Goal: Task Accomplishment & Management: Use online tool/utility

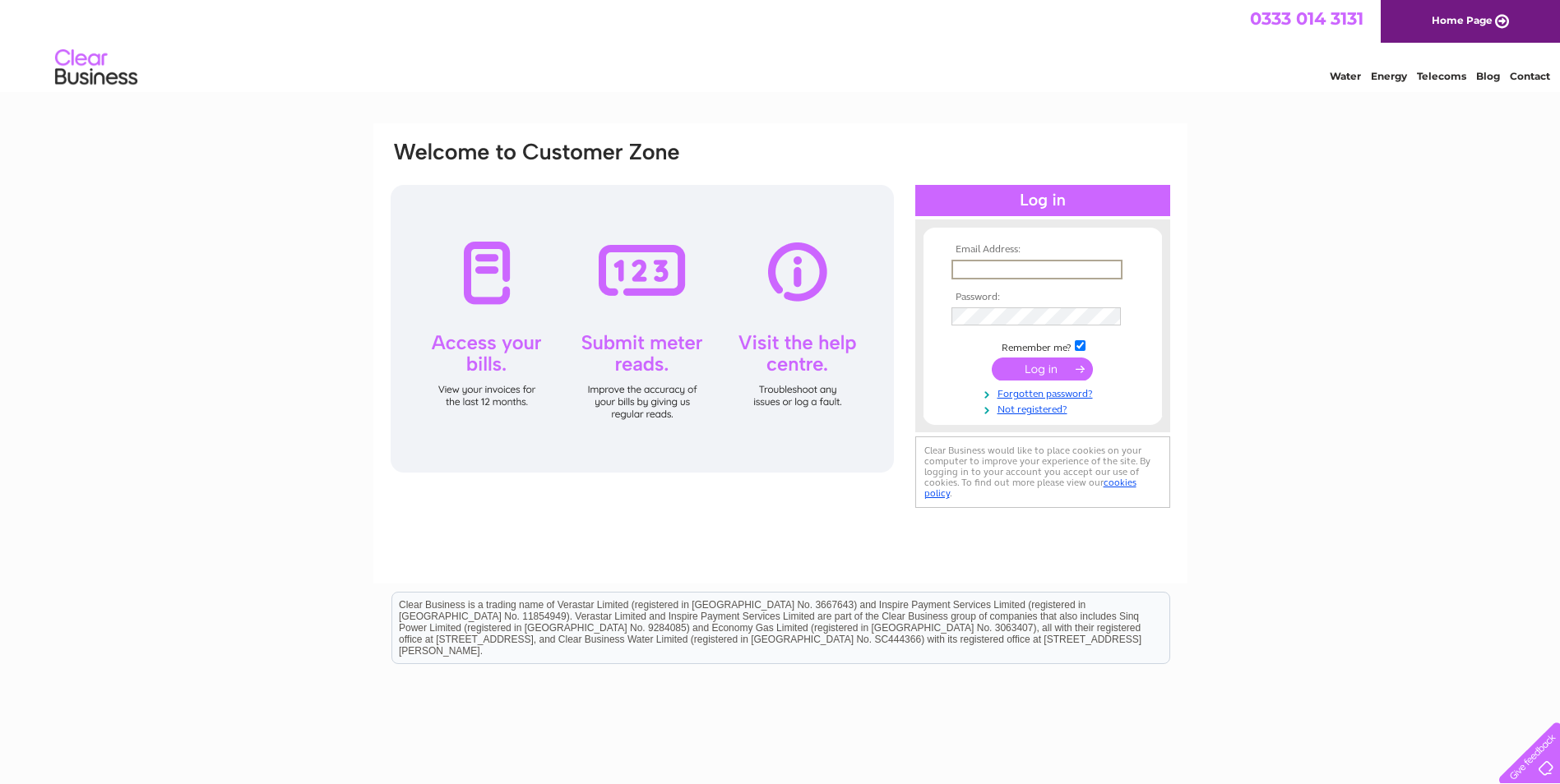
click at [996, 271] on input "text" at bounding box center [1037, 270] width 171 height 20
type input "office@george-innes.co.uk"
click at [1012, 326] on td at bounding box center [1042, 315] width 191 height 26
click at [1031, 370] on input "submit" at bounding box center [1042, 369] width 101 height 23
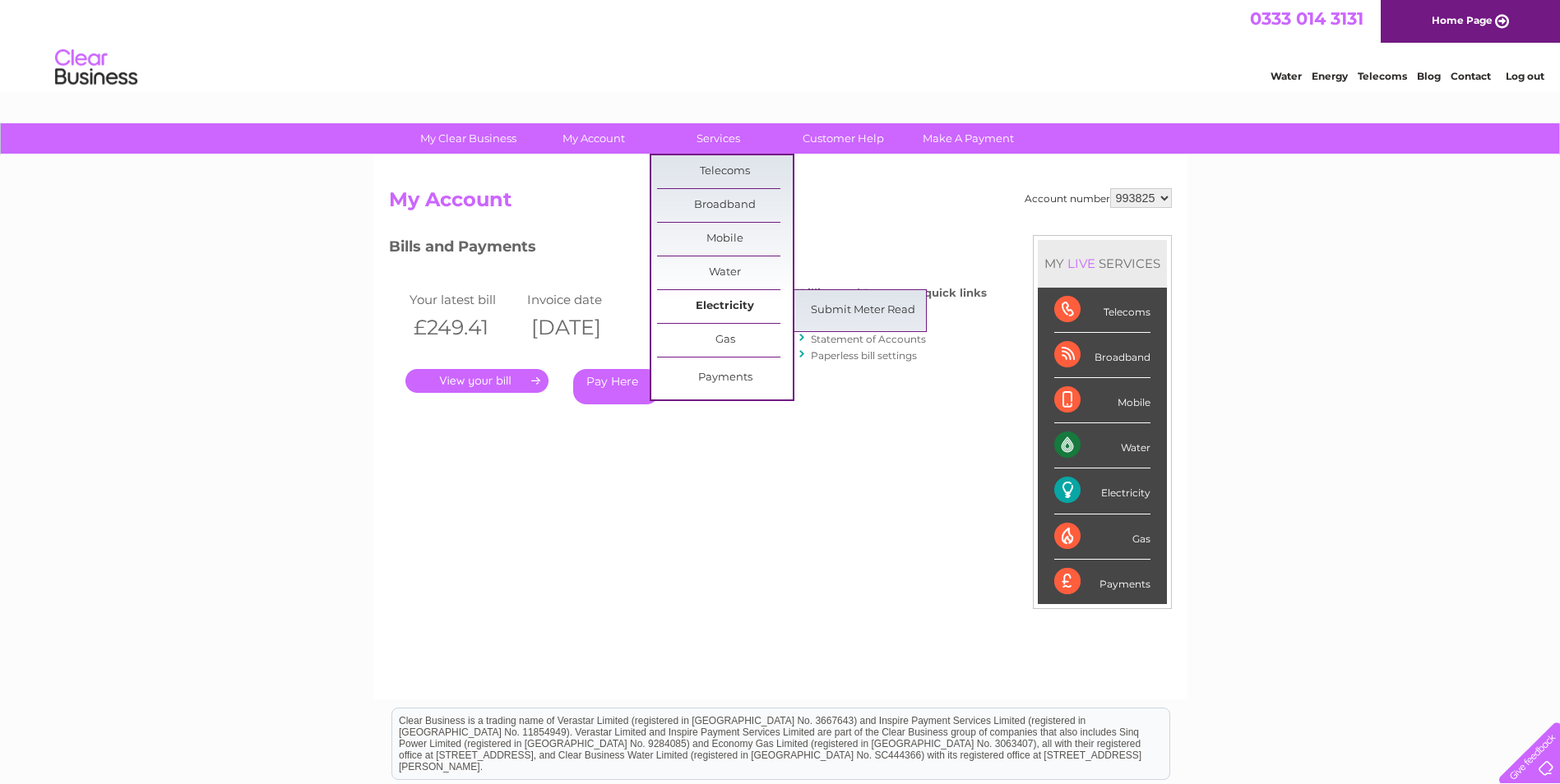
click at [726, 304] on link "Electricity" at bounding box center [724, 307] width 136 height 33
click at [823, 315] on link "Submit Meter Read" at bounding box center [862, 311] width 136 height 33
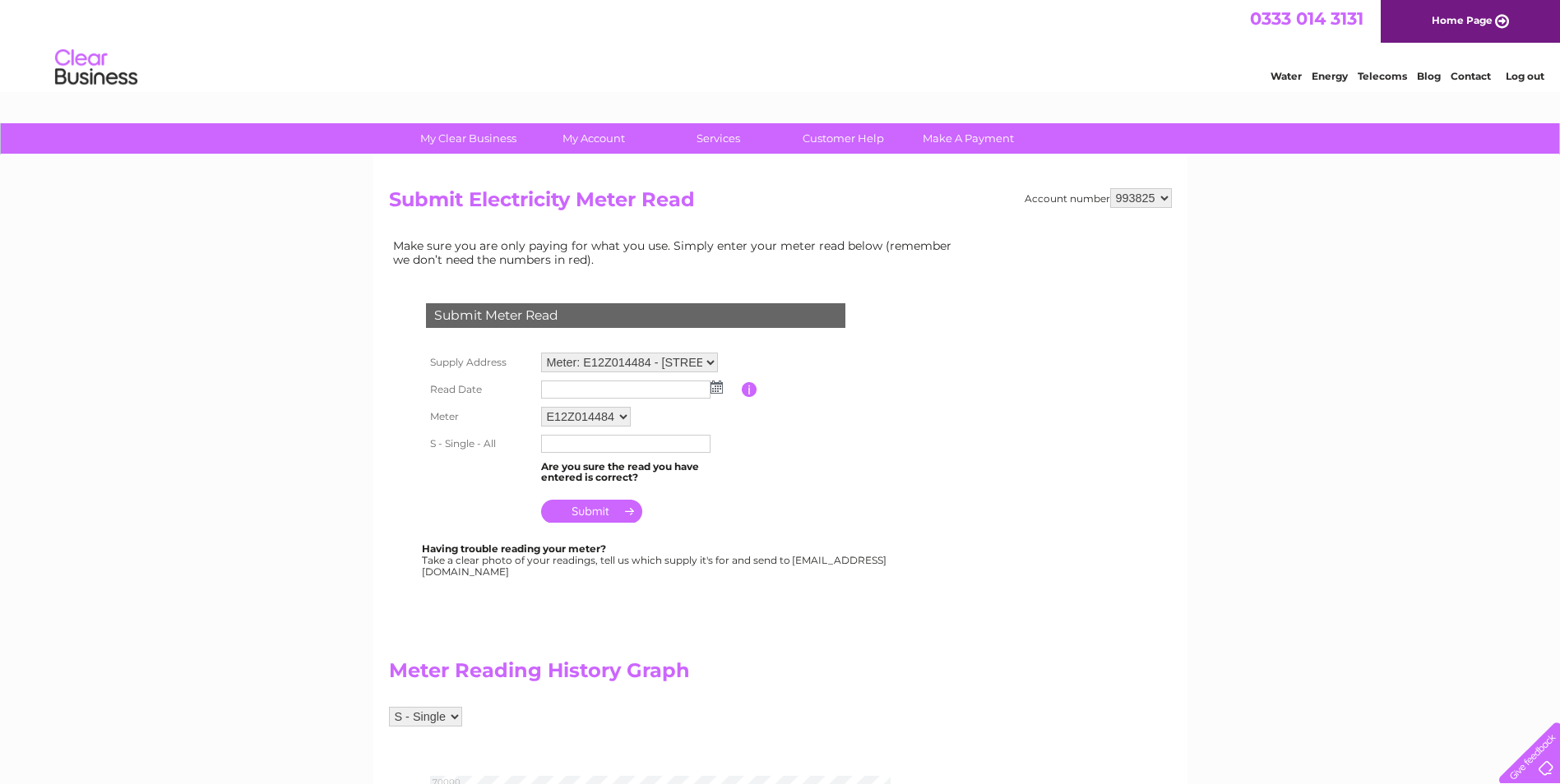
click at [713, 391] on img at bounding box center [716, 387] width 12 height 13
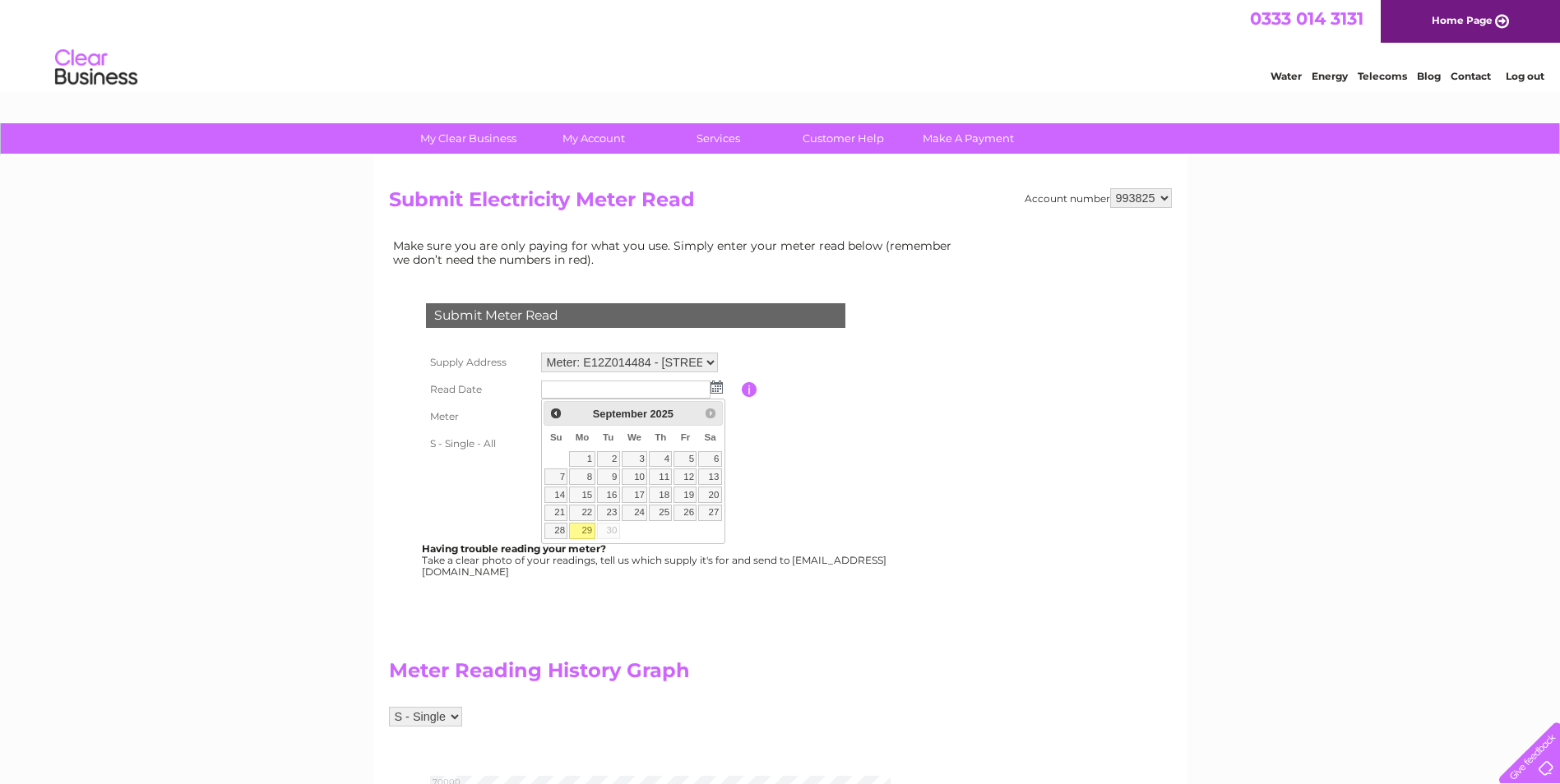
click at [590, 531] on link "29" at bounding box center [582, 531] width 26 height 16
type input "2025/09/29"
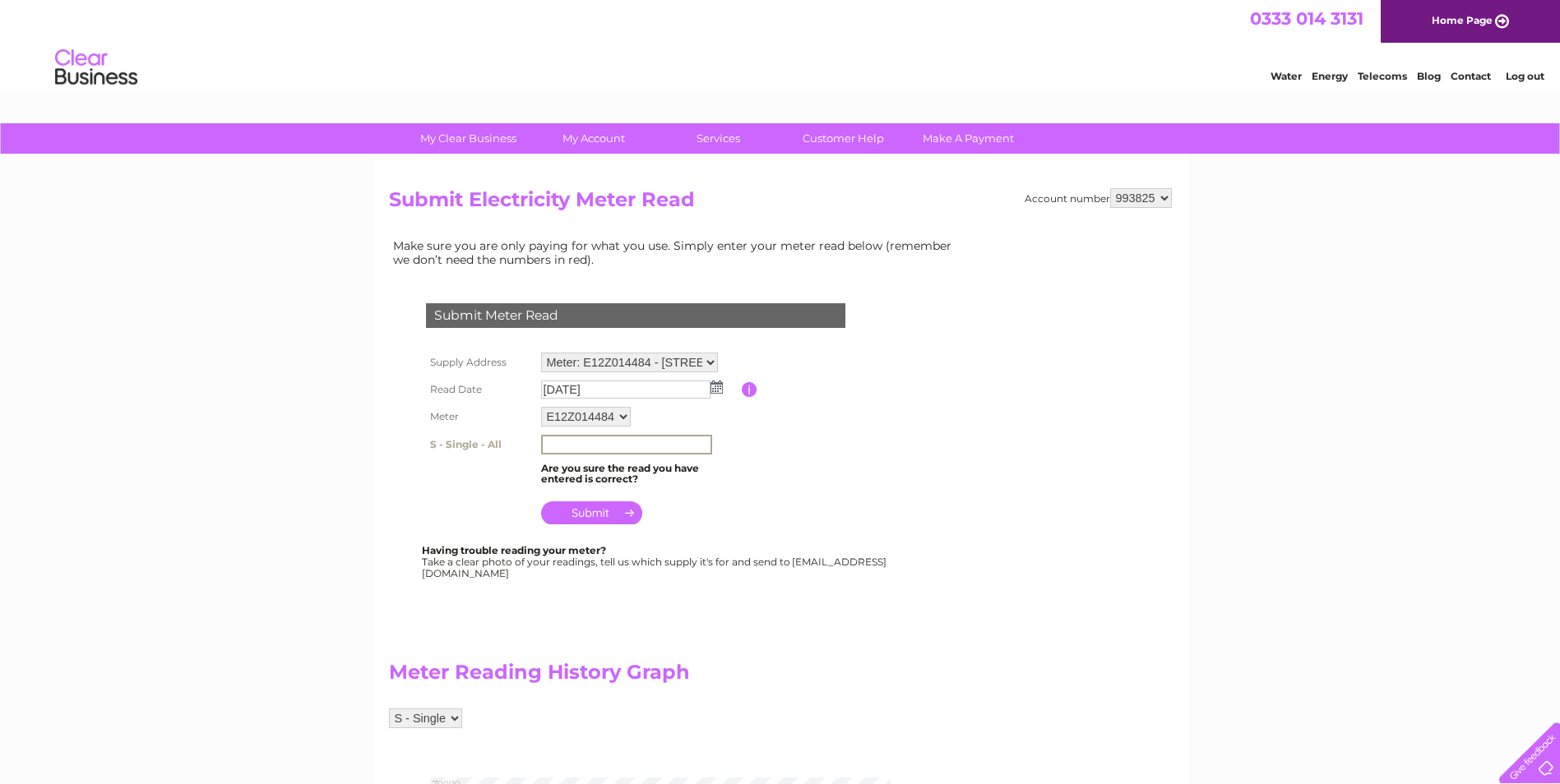
click at [611, 447] on input "text" at bounding box center [627, 445] width 171 height 20
type input "64631"
click at [592, 522] on input "submit" at bounding box center [592, 512] width 101 height 23
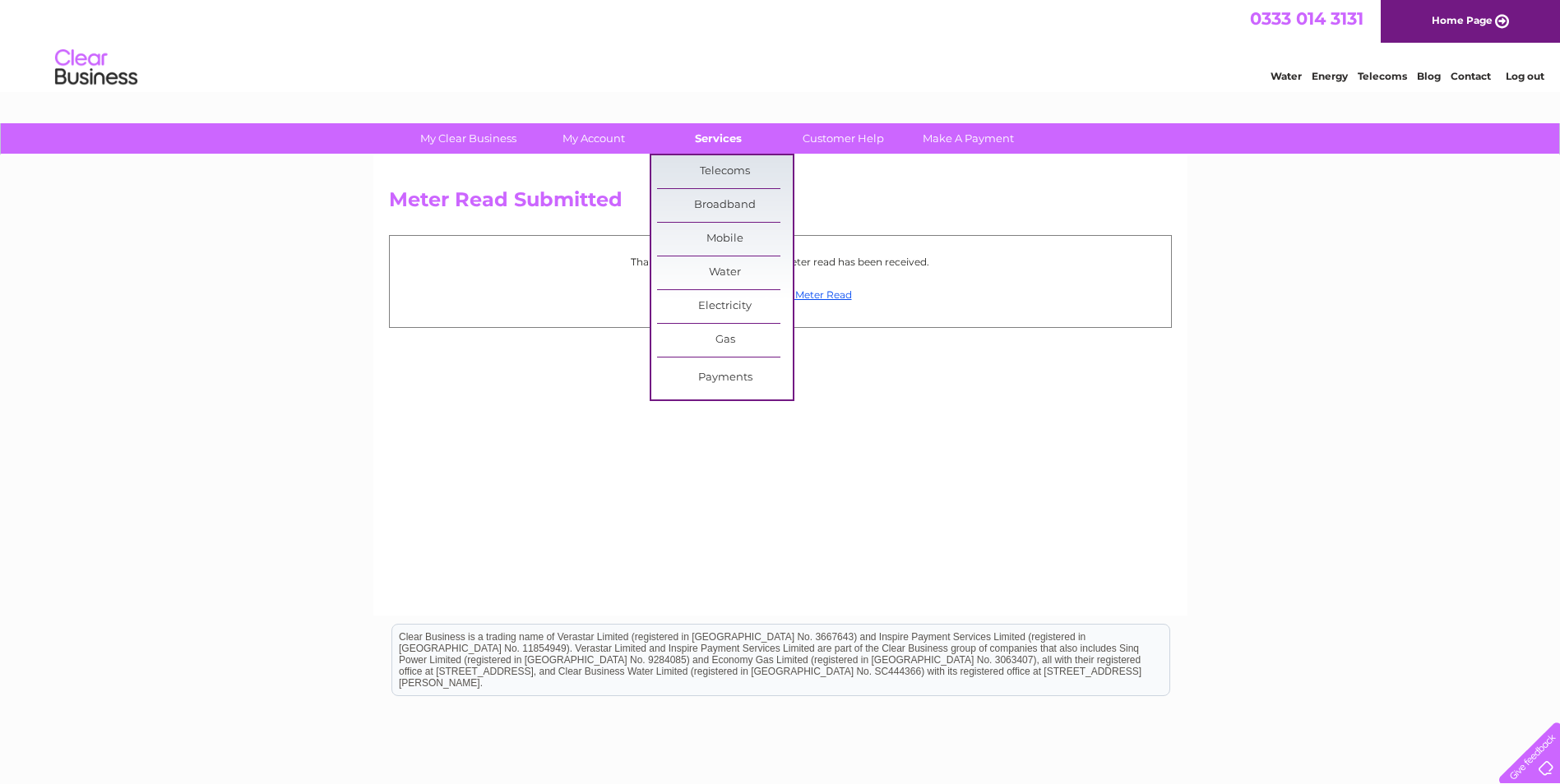
click at [718, 141] on link "Services" at bounding box center [717, 138] width 136 height 30
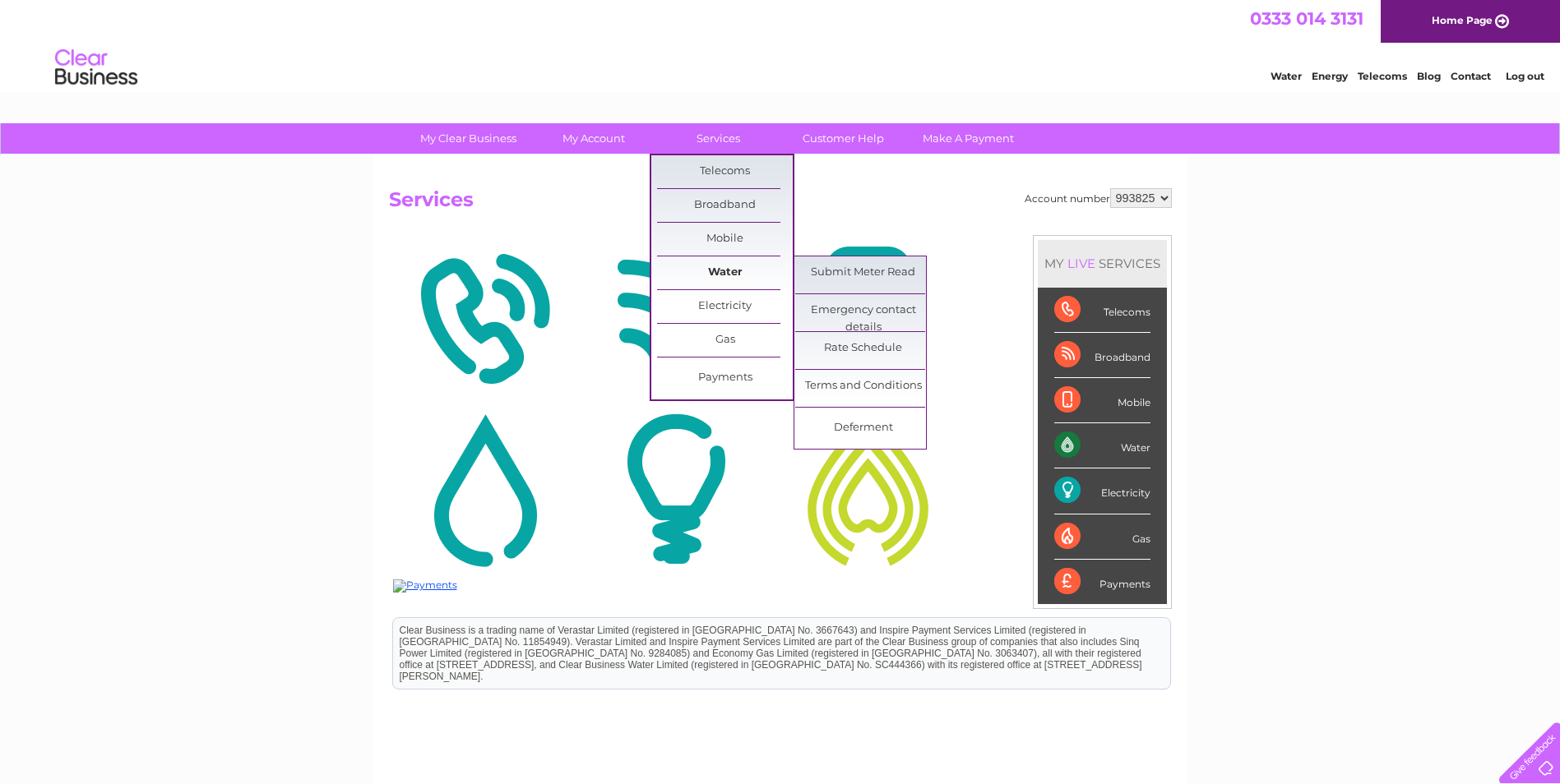
click at [703, 266] on link "Water" at bounding box center [724, 273] width 136 height 33
click at [832, 279] on link "Submit Meter Read" at bounding box center [862, 273] width 136 height 33
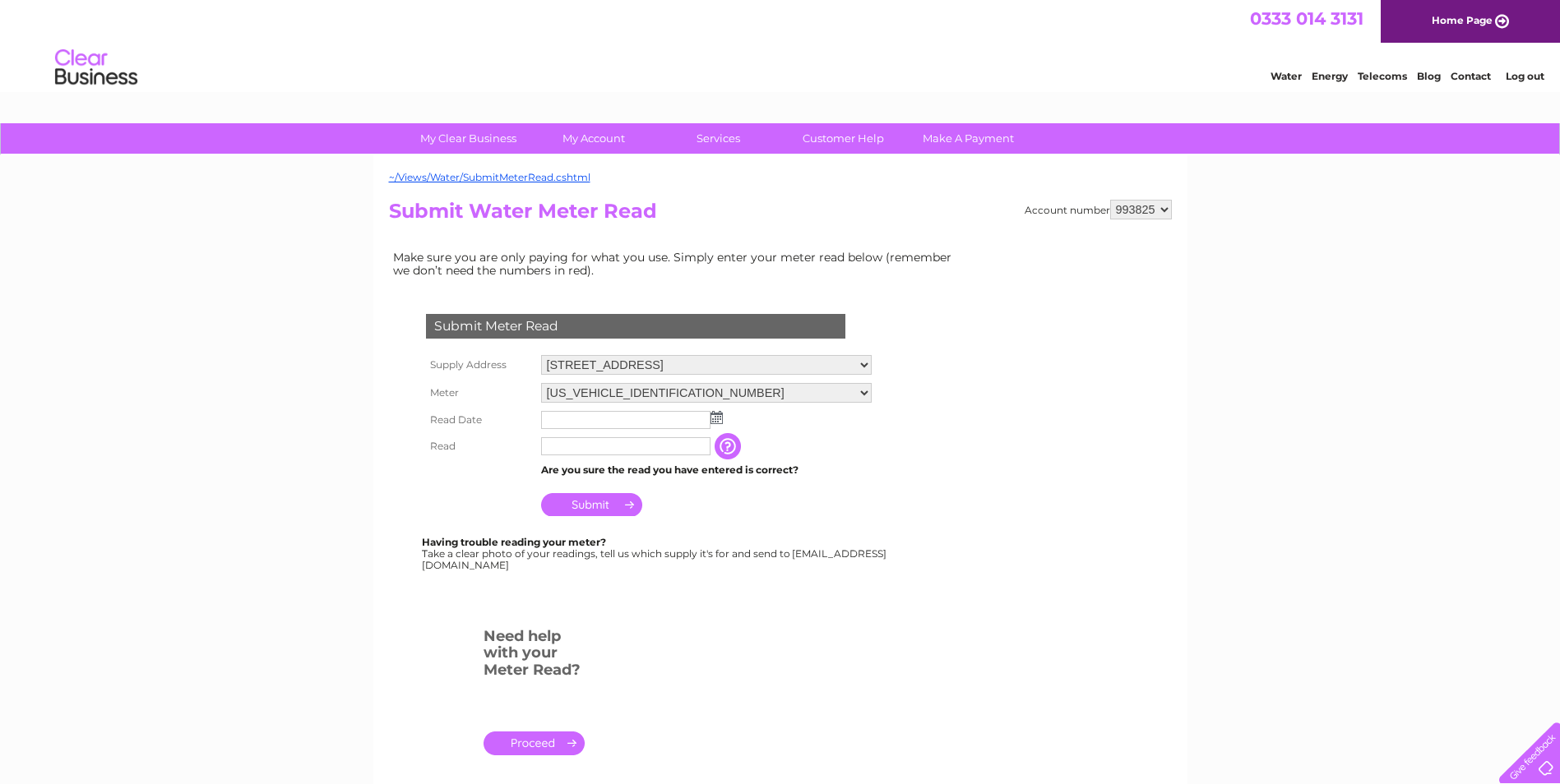
click at [591, 416] on input "text" at bounding box center [626, 420] width 169 height 18
click at [715, 420] on img at bounding box center [716, 418] width 12 height 13
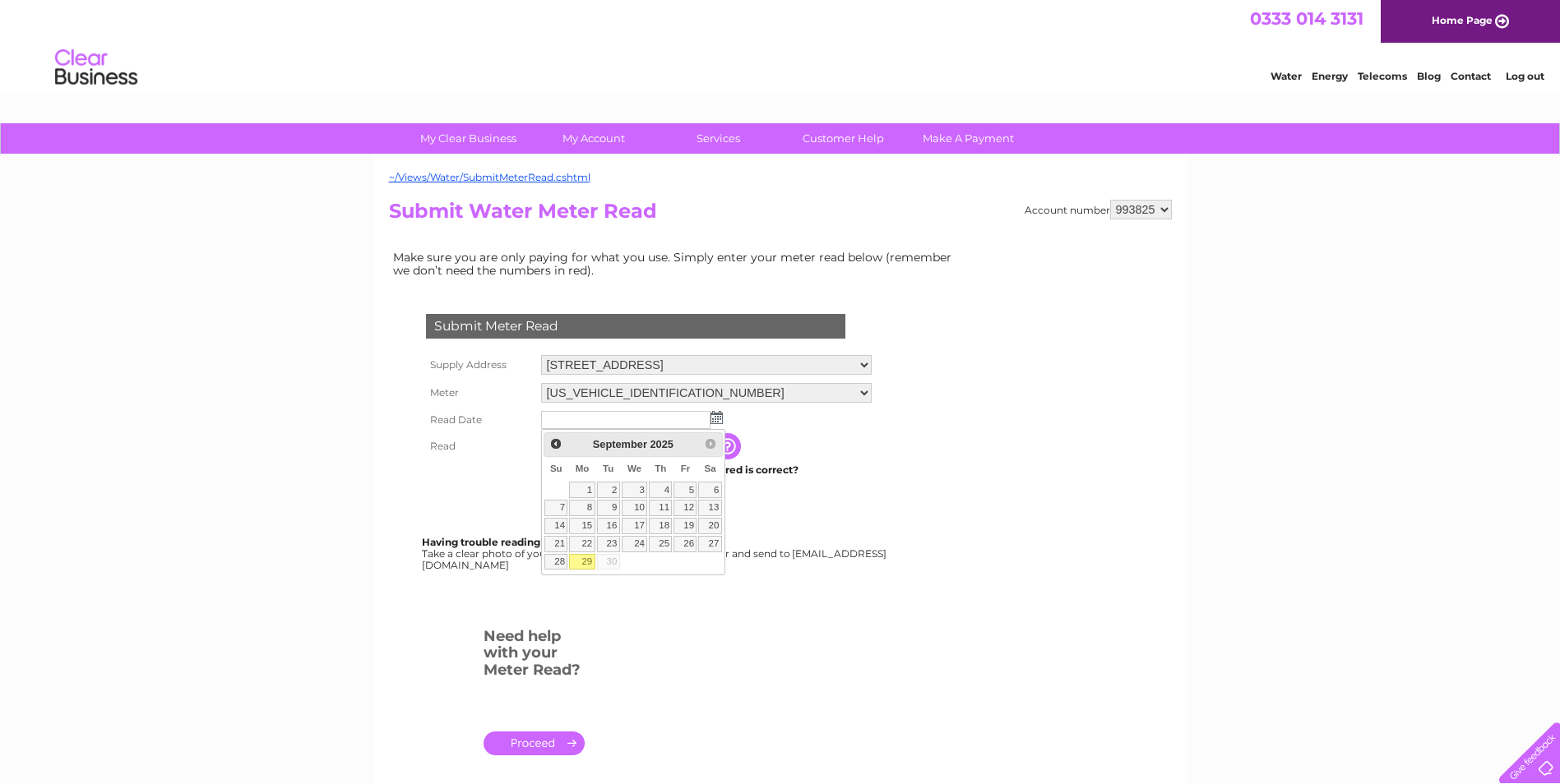
click at [581, 555] on link "29" at bounding box center [582, 563] width 26 height 16
type input "2025/09/29"
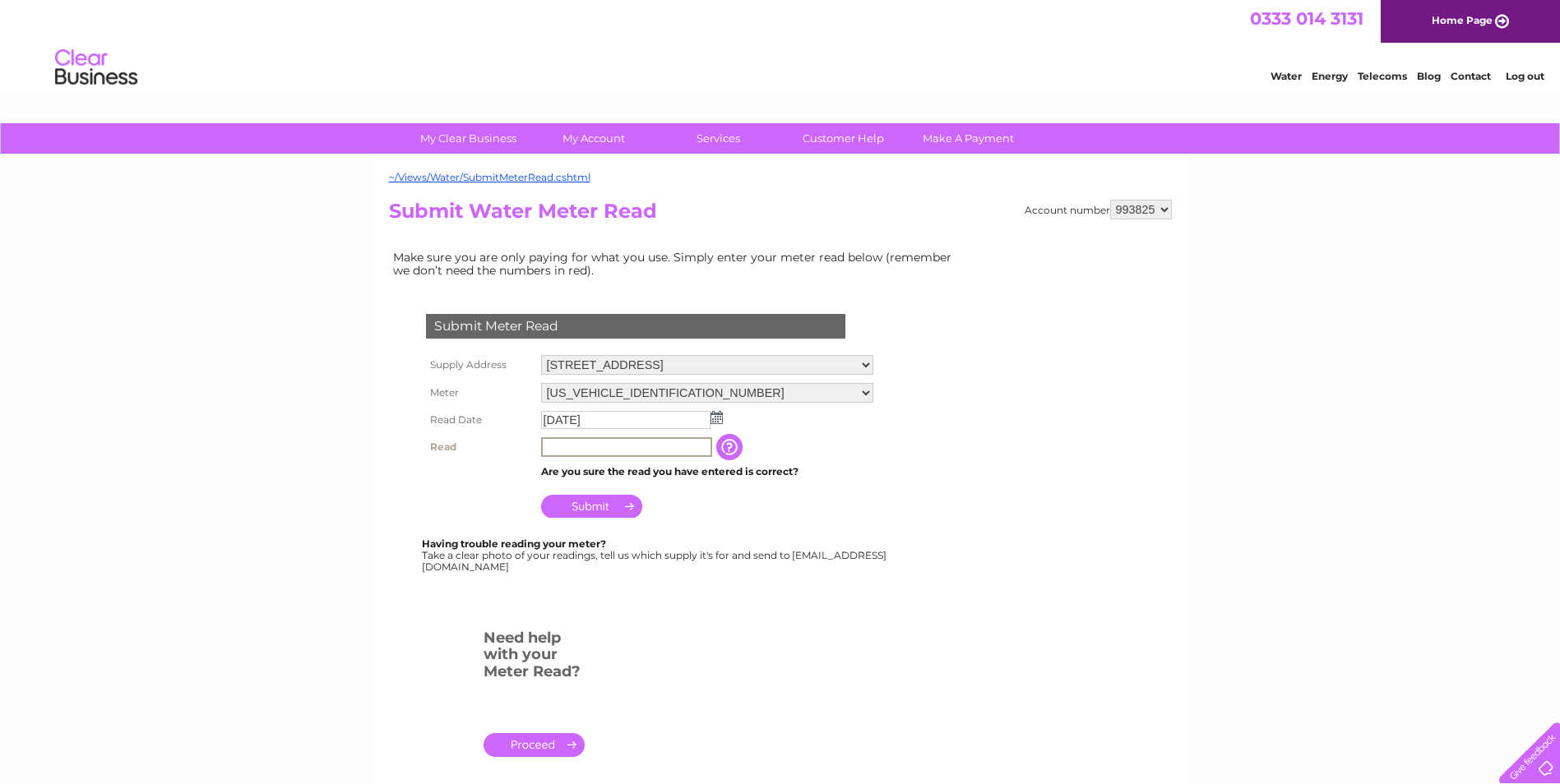
click at [600, 445] on input "text" at bounding box center [627, 448] width 171 height 20
type input "0172"
click at [592, 513] on input "Submit" at bounding box center [592, 505] width 101 height 23
